Goal: Use online tool/utility: Utilize a website feature to perform a specific function

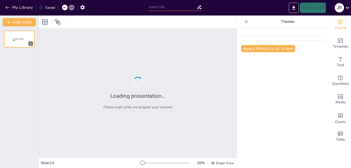
type input "New Sendsteps"
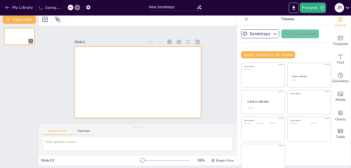
scroll to position [3, 0]
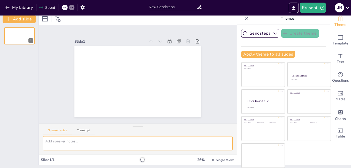
click at [67, 143] on textarea at bounding box center [138, 143] width 190 height 14
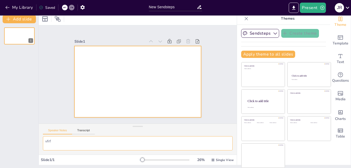
type textarea "vfrf"
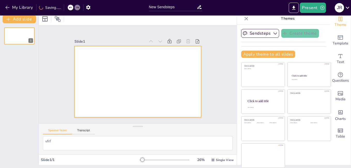
click at [77, 64] on div at bounding box center [136, 81] width 139 height 96
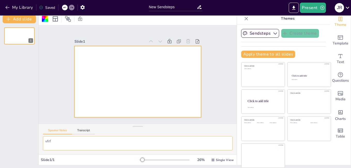
drag, startPoint x: 64, startPoint y: 146, endPoint x: 69, endPoint y: 143, distance: 5.7
click at [65, 146] on textarea "vfrf" at bounding box center [138, 143] width 190 height 14
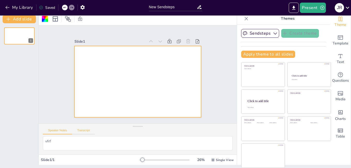
click at [83, 132] on button "Transcript" at bounding box center [83, 132] width 23 height 6
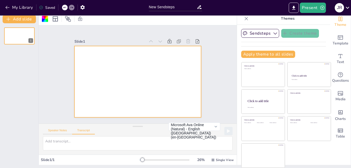
click at [60, 129] on button "Speaker Notes" at bounding box center [57, 132] width 29 height 6
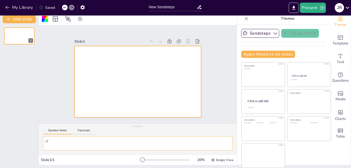
type textarea "v"
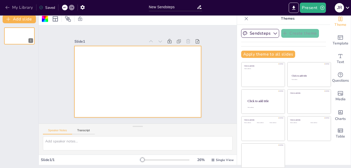
click at [5, 8] on icon "button" at bounding box center [7, 7] width 5 height 5
click at [7, 7] on icon "button" at bounding box center [7, 7] width 5 height 5
